Goal: Transaction & Acquisition: Obtain resource

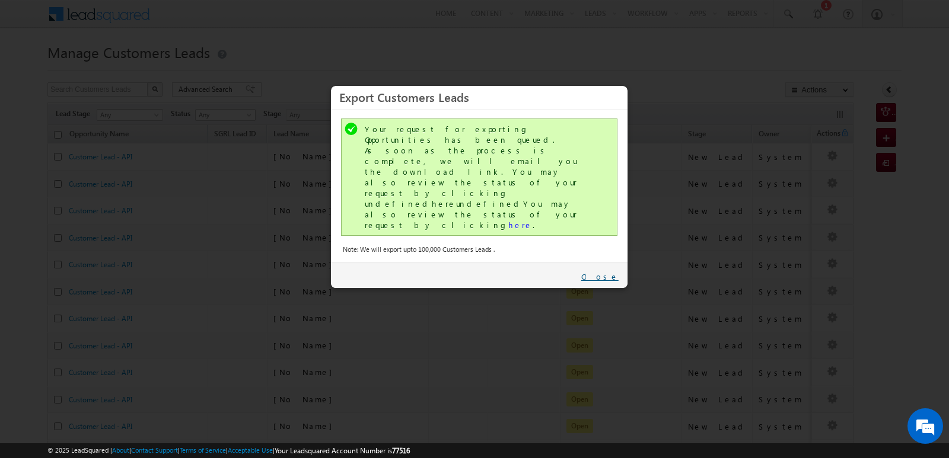
click at [612, 272] on link "Close" at bounding box center [599, 277] width 37 height 11
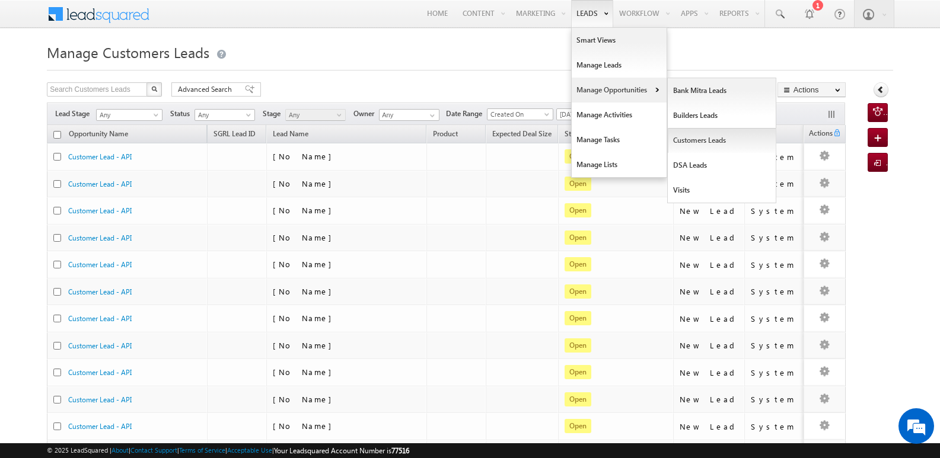
click at [705, 137] on link "Customers Leads" at bounding box center [722, 140] width 109 height 25
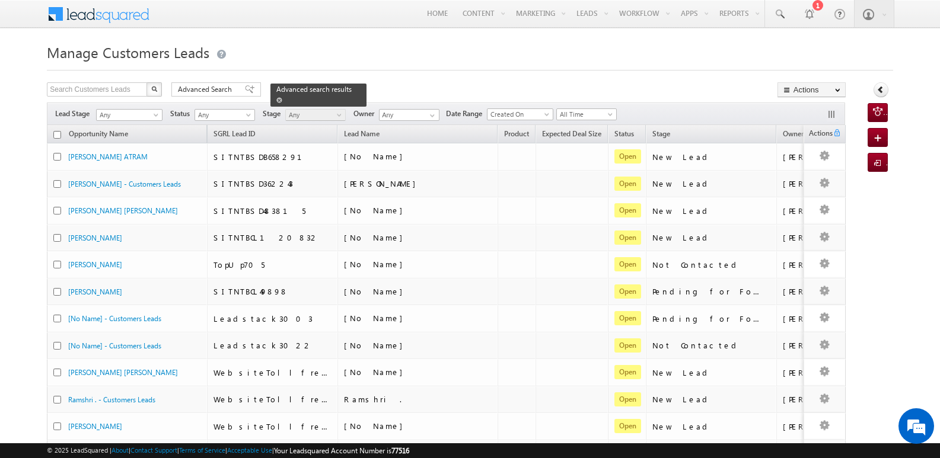
click at [282, 97] on span at bounding box center [279, 100] width 6 height 6
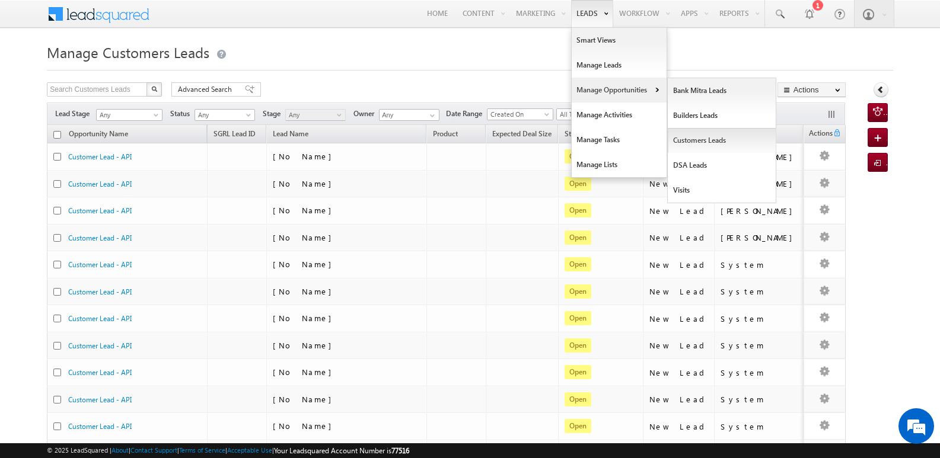
click at [684, 138] on link "Customers Leads" at bounding box center [722, 140] width 109 height 25
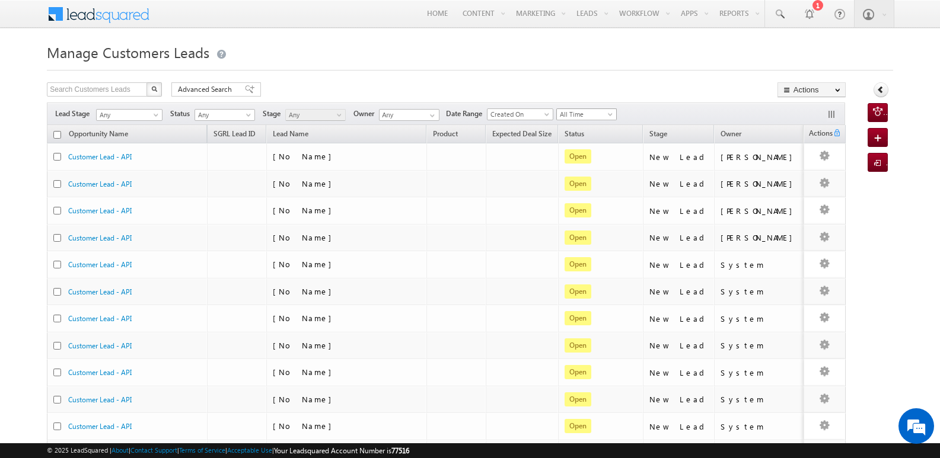
click at [597, 112] on span "All Time" at bounding box center [585, 114] width 56 height 11
click at [584, 170] on link "[DATE]" at bounding box center [590, 165] width 60 height 11
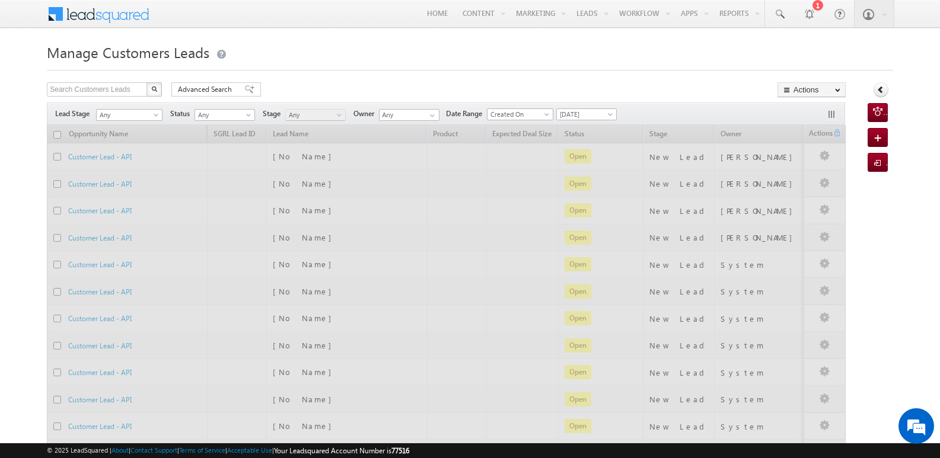
click at [624, 80] on div "Manage Customers Leads Search Customers Leads X 516115 results found Advanced S…" at bounding box center [470, 462] width 846 height 844
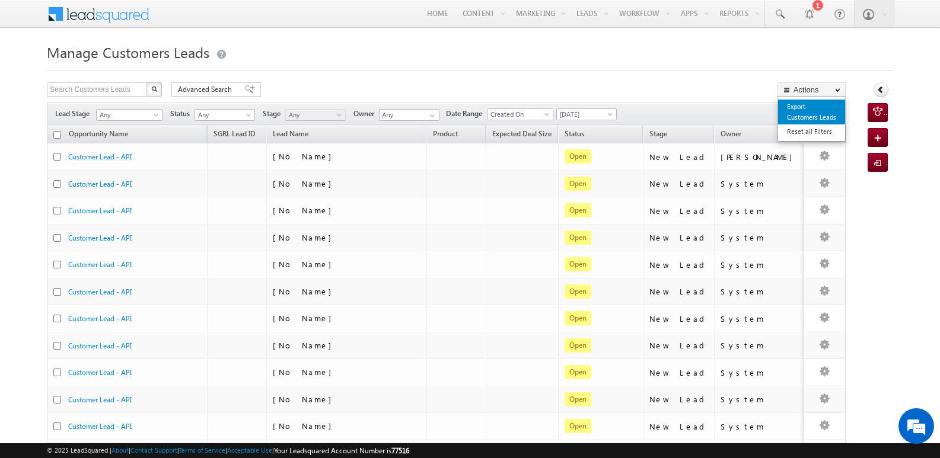
click at [806, 106] on link "Export Customers Leads" at bounding box center [811, 112] width 67 height 25
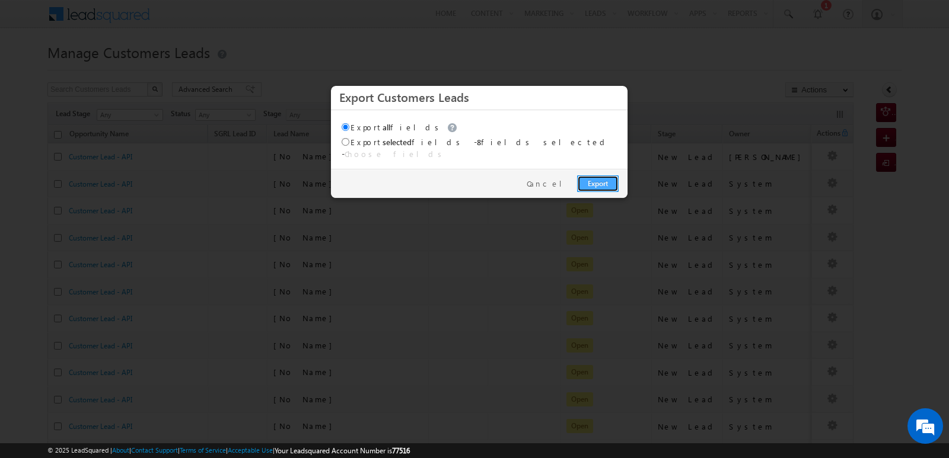
click at [605, 176] on link "Export" at bounding box center [598, 184] width 42 height 17
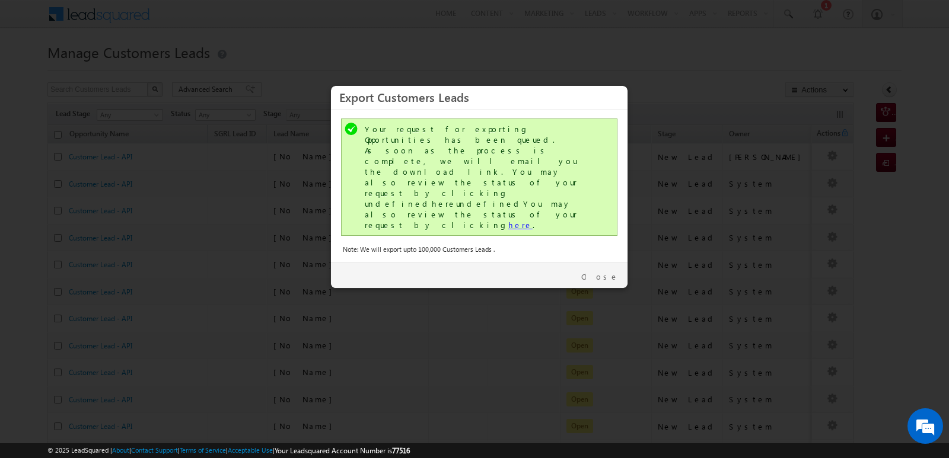
click at [508, 220] on link "here" at bounding box center [520, 225] width 24 height 10
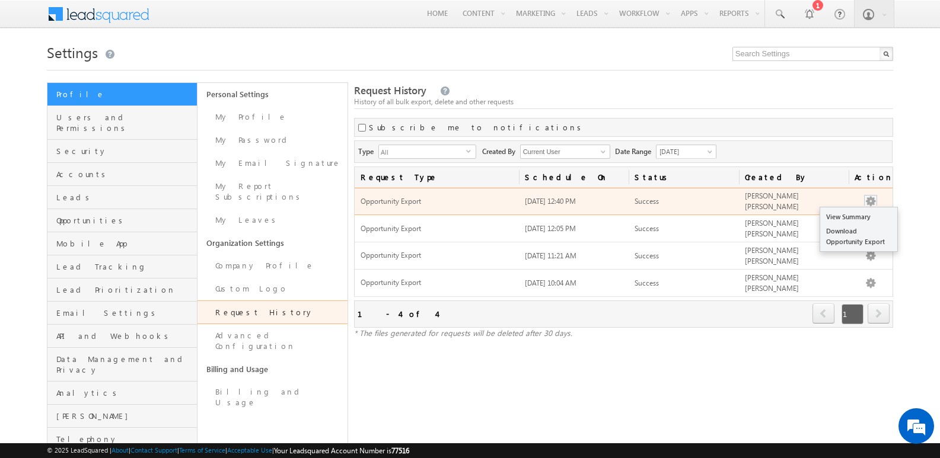
click at [872, 200] on button "button" at bounding box center [871, 202] width 12 height 12
click at [853, 244] on link "Download Opportunity Export" at bounding box center [858, 236] width 77 height 25
